Goal: Information Seeking & Learning: Understand process/instructions

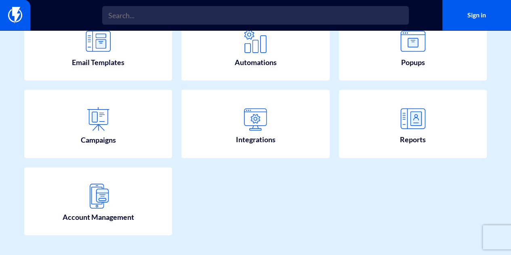
scroll to position [191, 0]
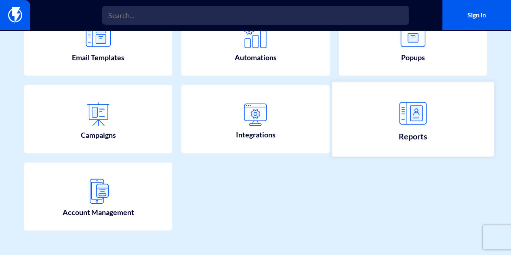
click at [399, 128] on img at bounding box center [413, 113] width 36 height 36
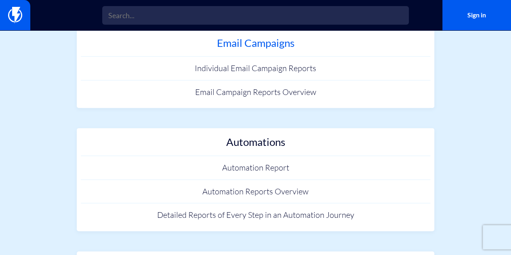
scroll to position [118, 0]
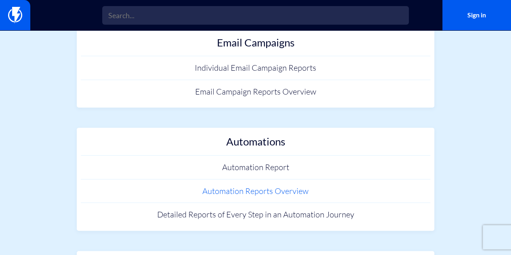
click at [282, 189] on link "Automation Reports Overview" at bounding box center [256, 192] width 350 height 24
click at [251, 169] on link "Automation Report" at bounding box center [256, 168] width 350 height 24
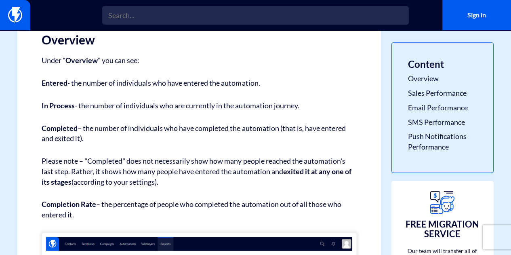
scroll to position [218, 0]
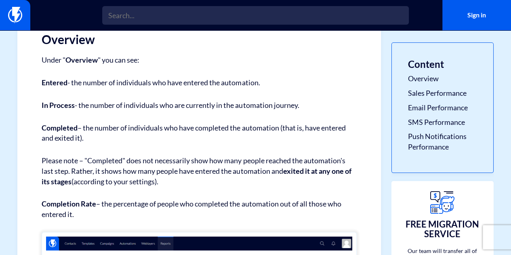
click at [251, 169] on p "Please note – "Completed" does not necessarily show how many people reached the…" at bounding box center [199, 171] width 315 height 31
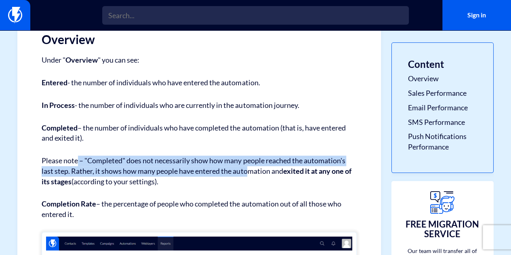
drag, startPoint x: 0, startPoint y: 0, endPoint x: 4, endPoint y: 102, distance: 102.0
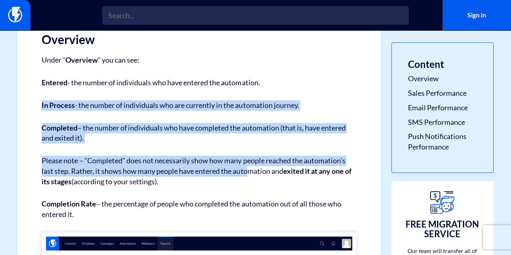
click at [207, 127] on p "Completed – the number of individuals who have completed the automation (that i…" at bounding box center [199, 133] width 315 height 21
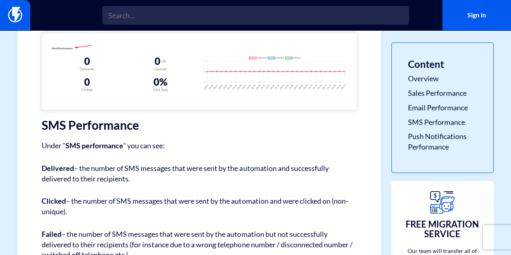
scroll to position [935, 0]
